Goal: Browse casually: Explore the website without a specific task or goal

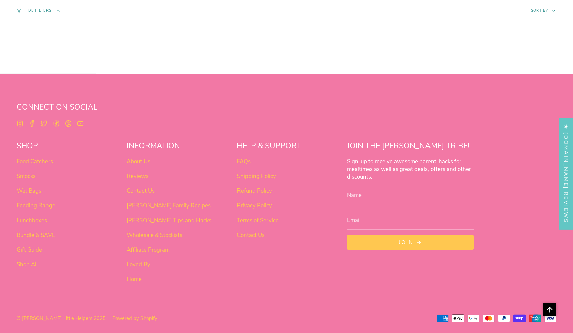
scroll to position [421, 0]
